Goal: Task Accomplishment & Management: Complete application form

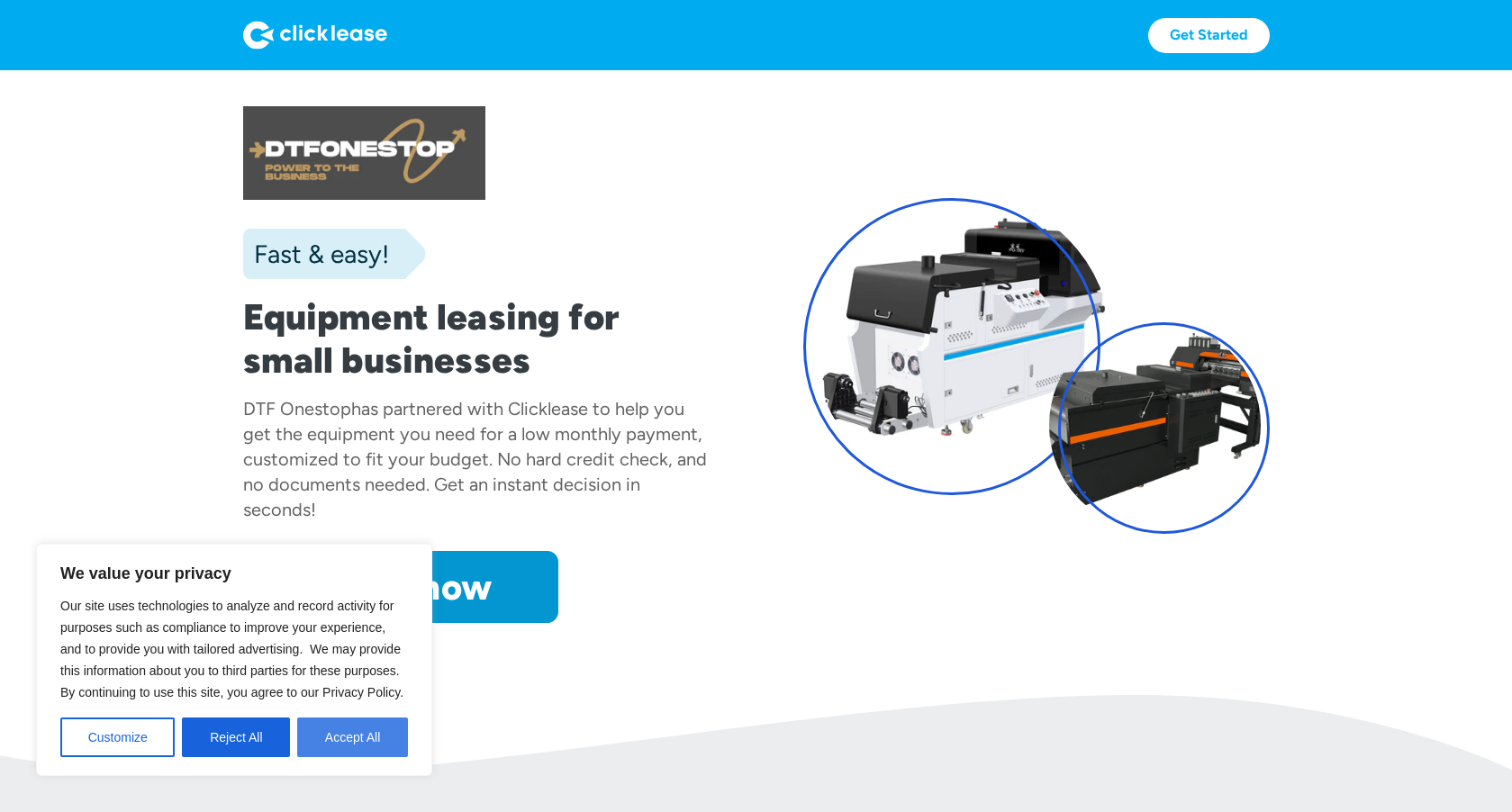
click at [390, 730] on button "Accept All" at bounding box center [353, 737] width 111 height 40
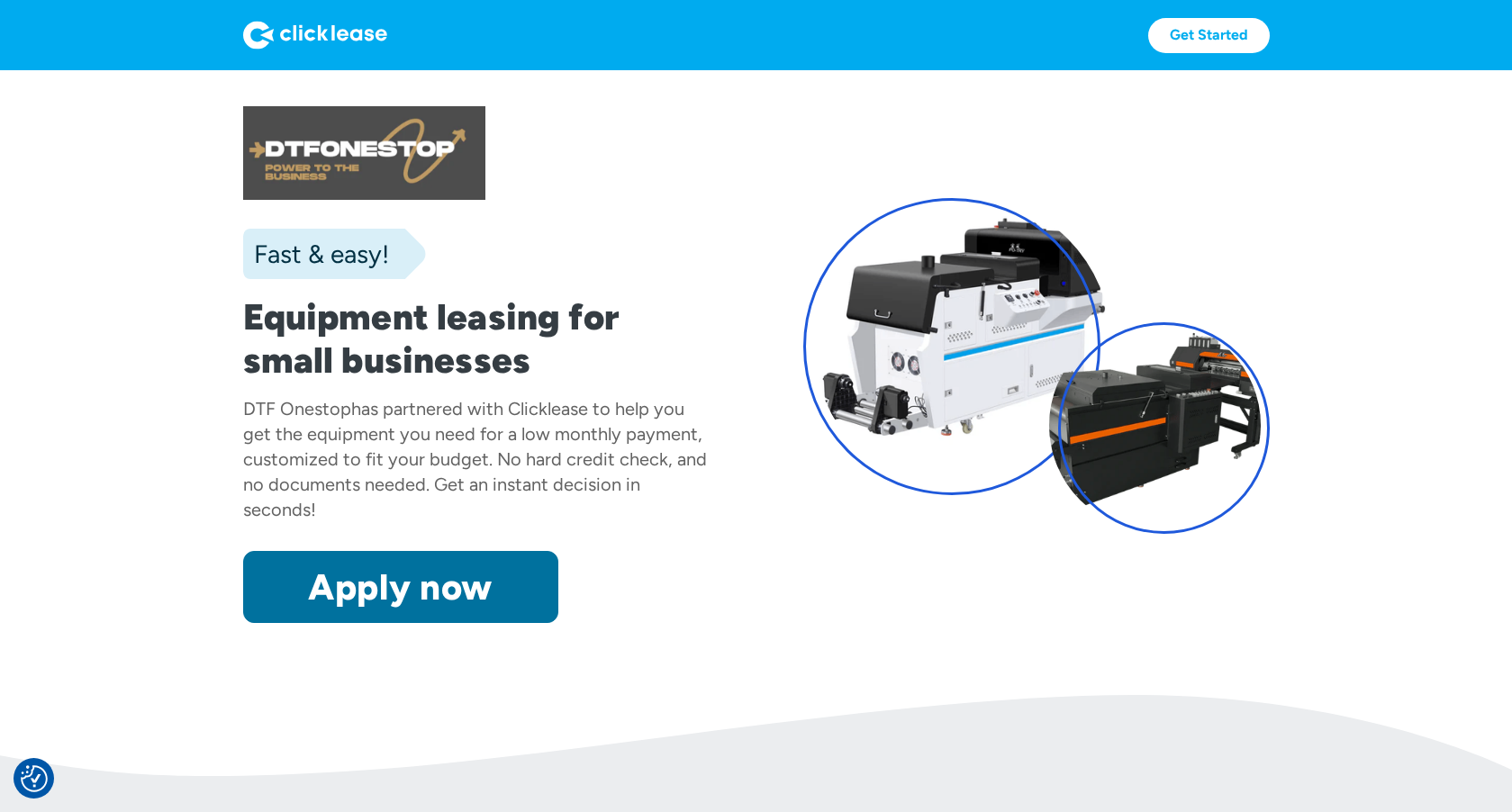
click at [446, 575] on link "Apply now" at bounding box center [401, 587] width 316 height 72
click at [493, 603] on link "Apply now" at bounding box center [401, 587] width 316 height 72
